Goal: Information Seeking & Learning: Understand process/instructions

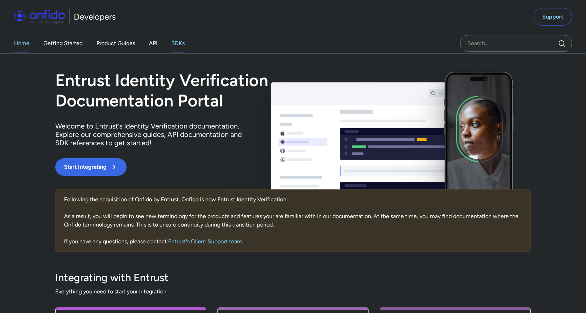
click at [179, 48] on link "SDKs" at bounding box center [177, 44] width 13 height 20
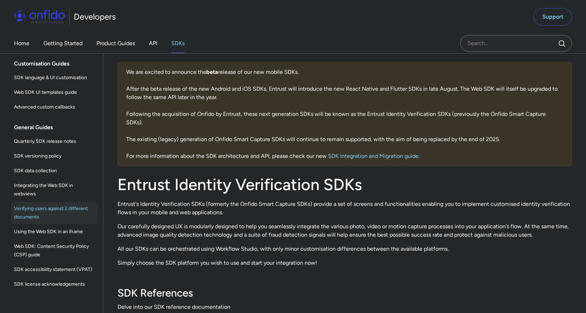
scroll to position [185, 0]
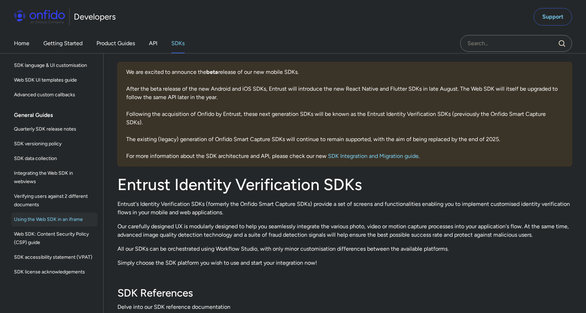
click at [61, 221] on span "Using the Web SDK in an iframe" at bounding box center [54, 219] width 81 height 8
